Goal: Task Accomplishment & Management: Use online tool/utility

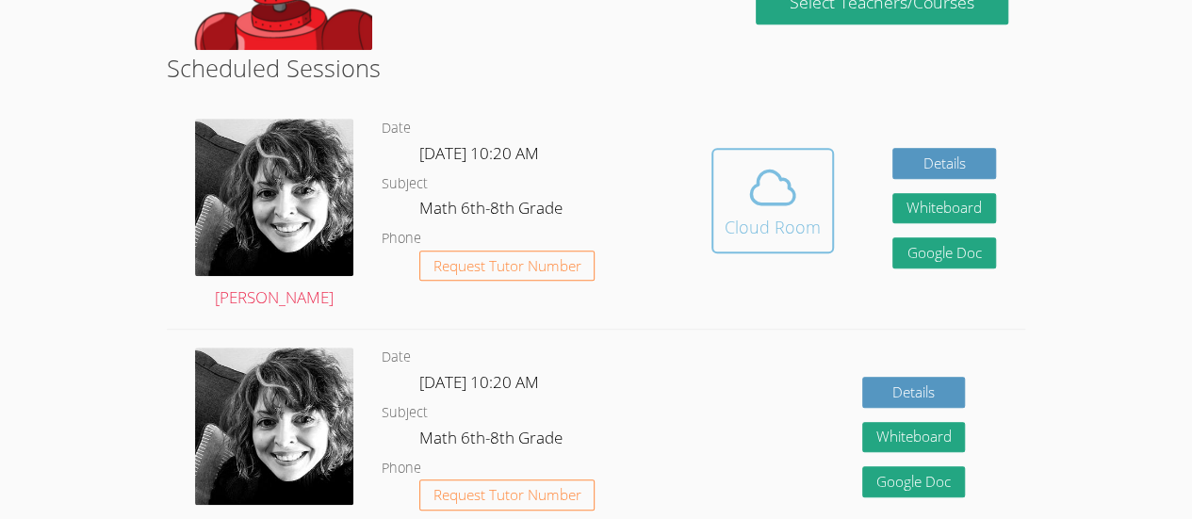
scroll to position [446, 0]
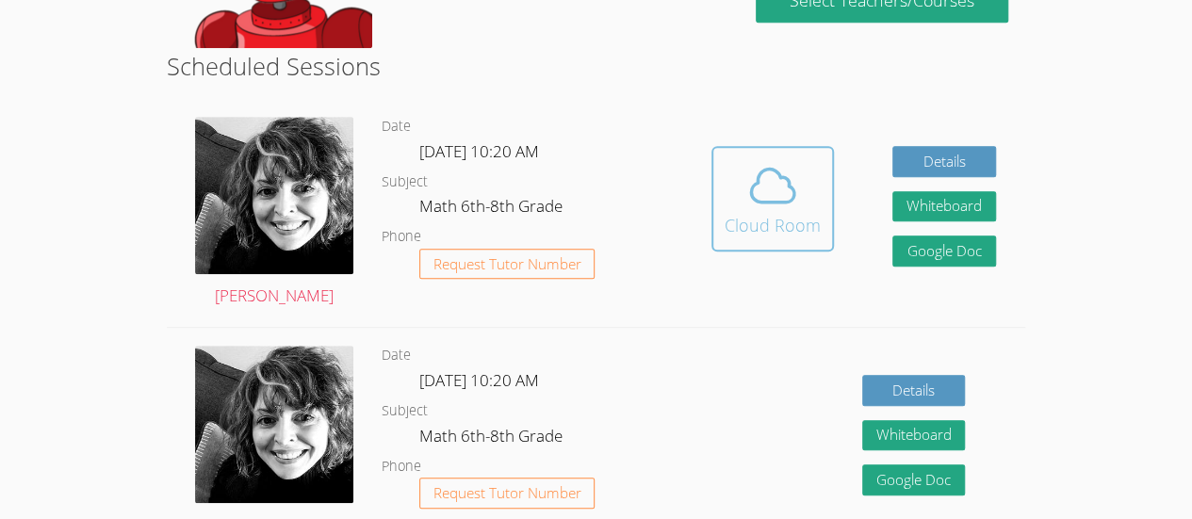
click at [778, 200] on icon at bounding box center [772, 185] width 53 height 53
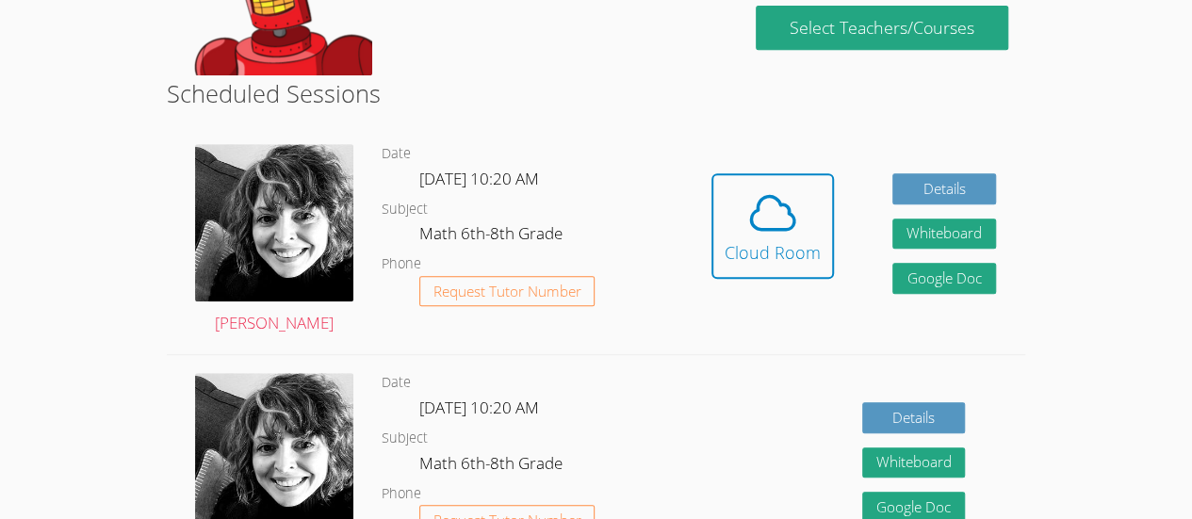
scroll to position [427, 0]
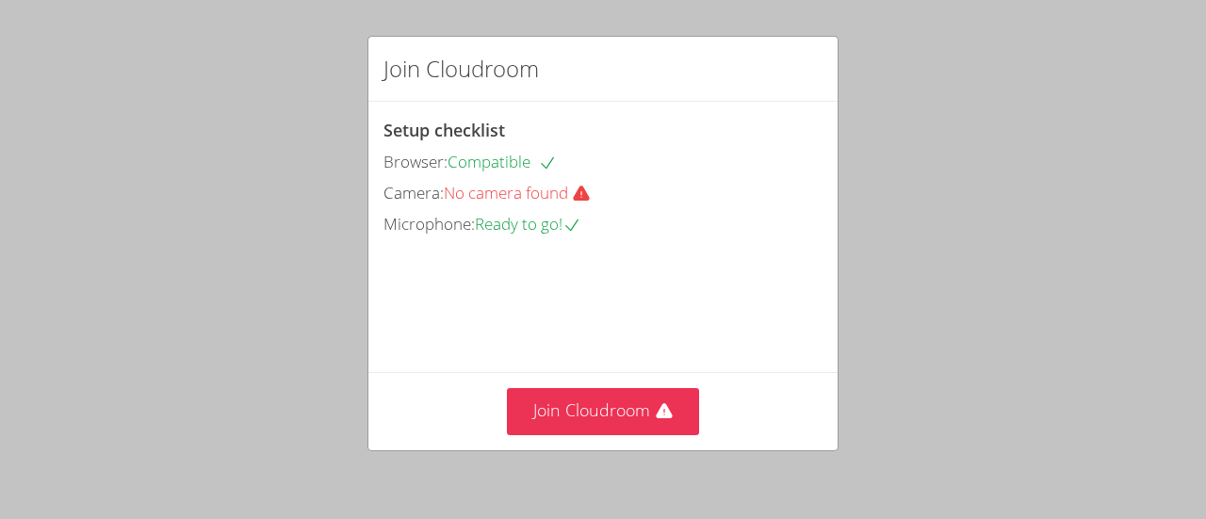
click at [0, 47] on div "Join Cloudroom Setup checklist Browser: Compatible Camera: No camera found Micr…" at bounding box center [603, 259] width 1206 height 519
click at [1205, 336] on div "Join Cloudroom Setup checklist Browser: Compatible Camera: No camera found Micr…" at bounding box center [603, 259] width 1206 height 519
click at [0, 384] on div "Join Cloudroom Setup checklist Browser: Compatible Camera: No camera found Micr…" at bounding box center [603, 259] width 1206 height 519
click at [0, 324] on div "Join Cloudroom Setup checklist Browser: Compatible Camera: No camera found Micr…" at bounding box center [603, 259] width 1206 height 519
